Goal: Download file/media

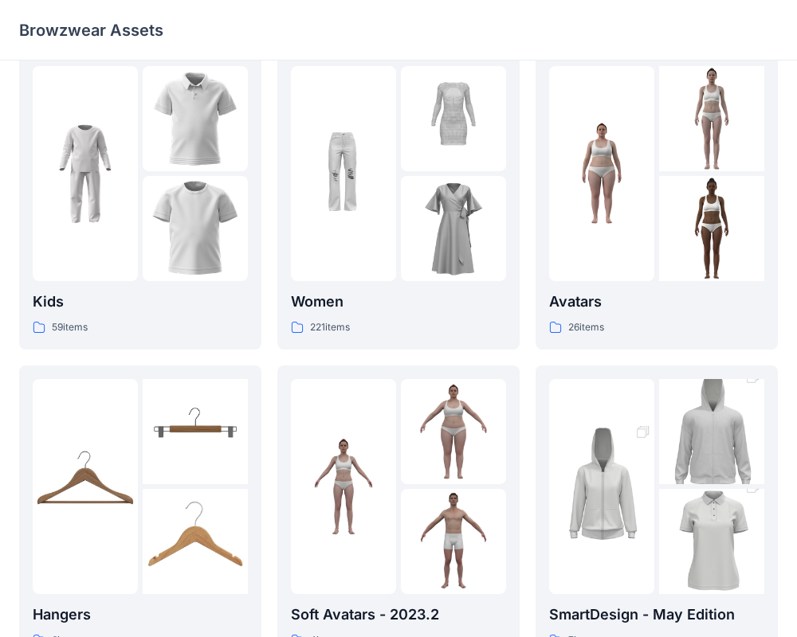
scroll to position [26, 0]
click at [407, 283] on div "Women 221 items" at bounding box center [398, 202] width 215 height 270
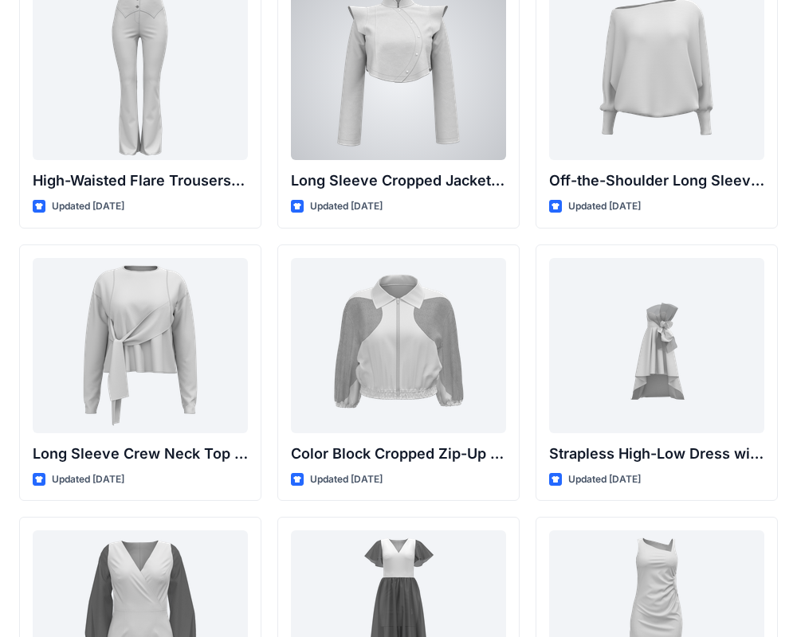
scroll to position [151, 0]
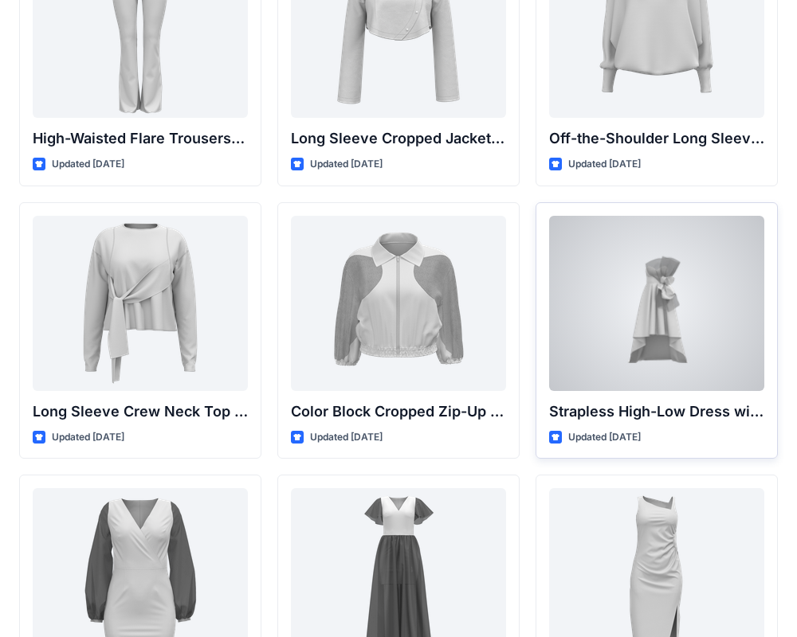
click at [635, 319] on div at bounding box center [656, 303] width 215 height 175
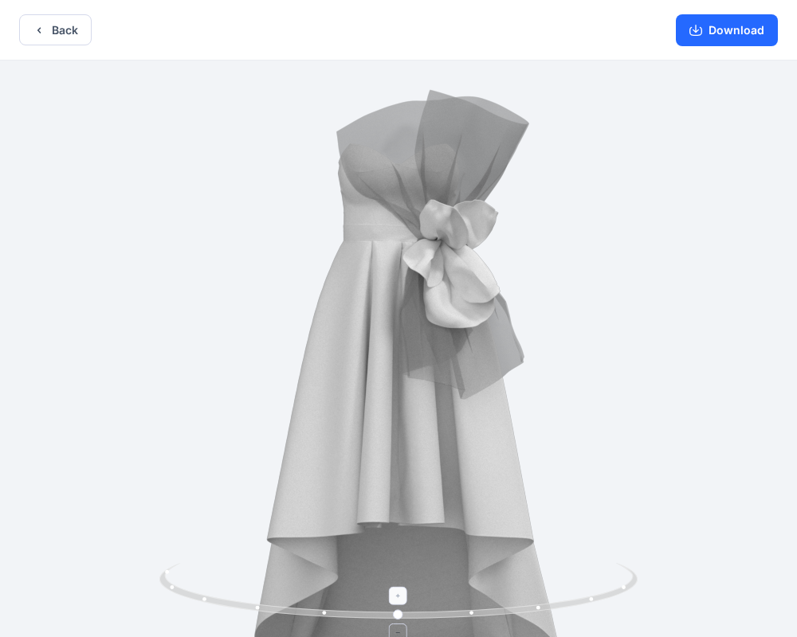
click at [476, 616] on icon at bounding box center [400, 593] width 482 height 60
click at [34, 33] on icon "button" at bounding box center [39, 30] width 13 height 13
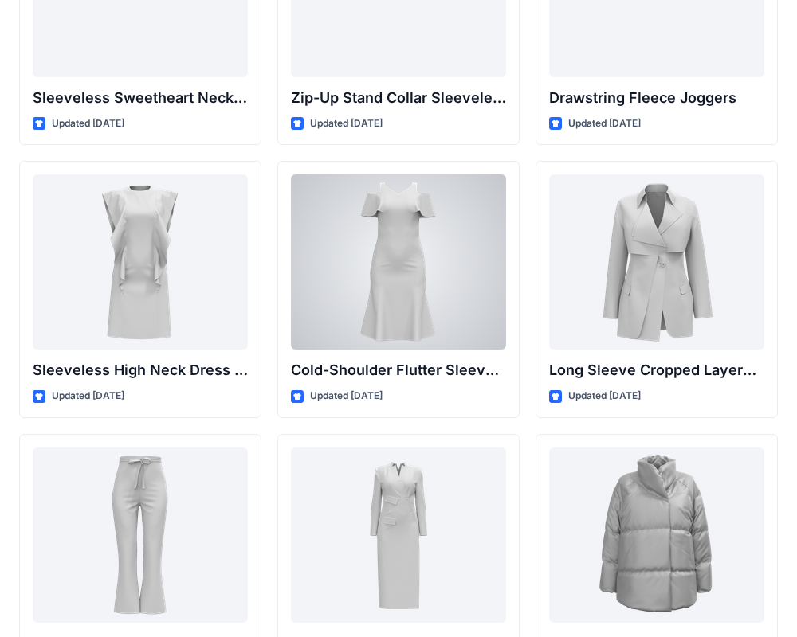
scroll to position [5651, 0]
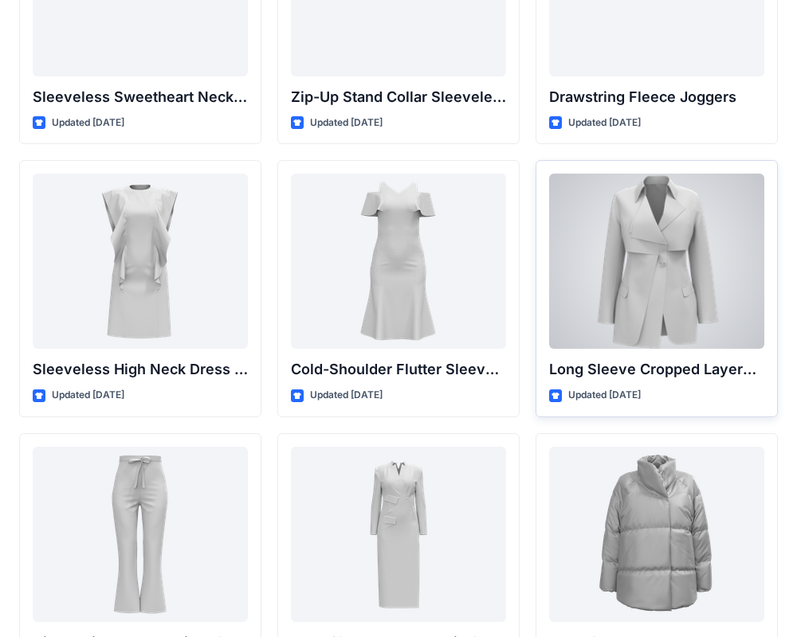
click at [691, 269] on div at bounding box center [656, 261] width 215 height 175
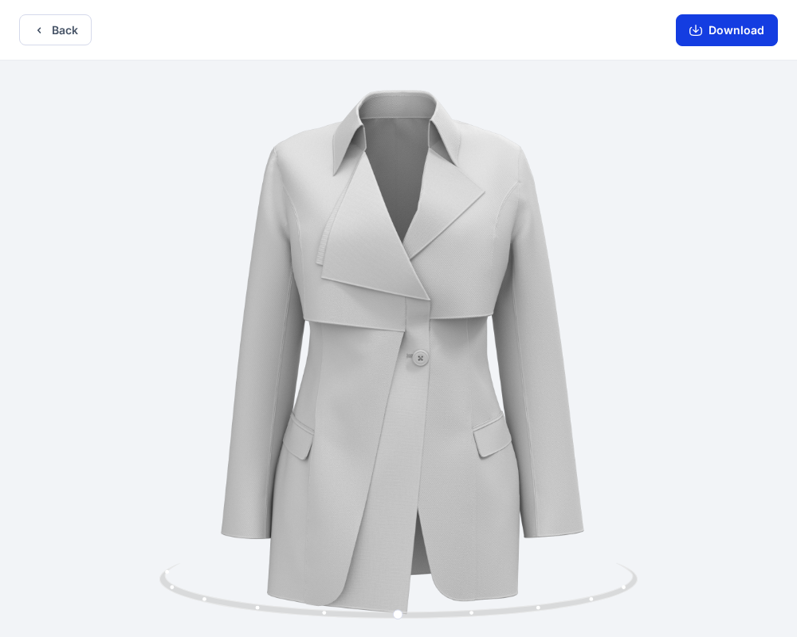
click at [700, 22] on button "Download" at bounding box center [727, 30] width 102 height 32
click at [712, 38] on button "Download" at bounding box center [727, 30] width 102 height 32
click at [733, 32] on button "Download" at bounding box center [727, 30] width 102 height 32
